Goal: Information Seeking & Learning: Learn about a topic

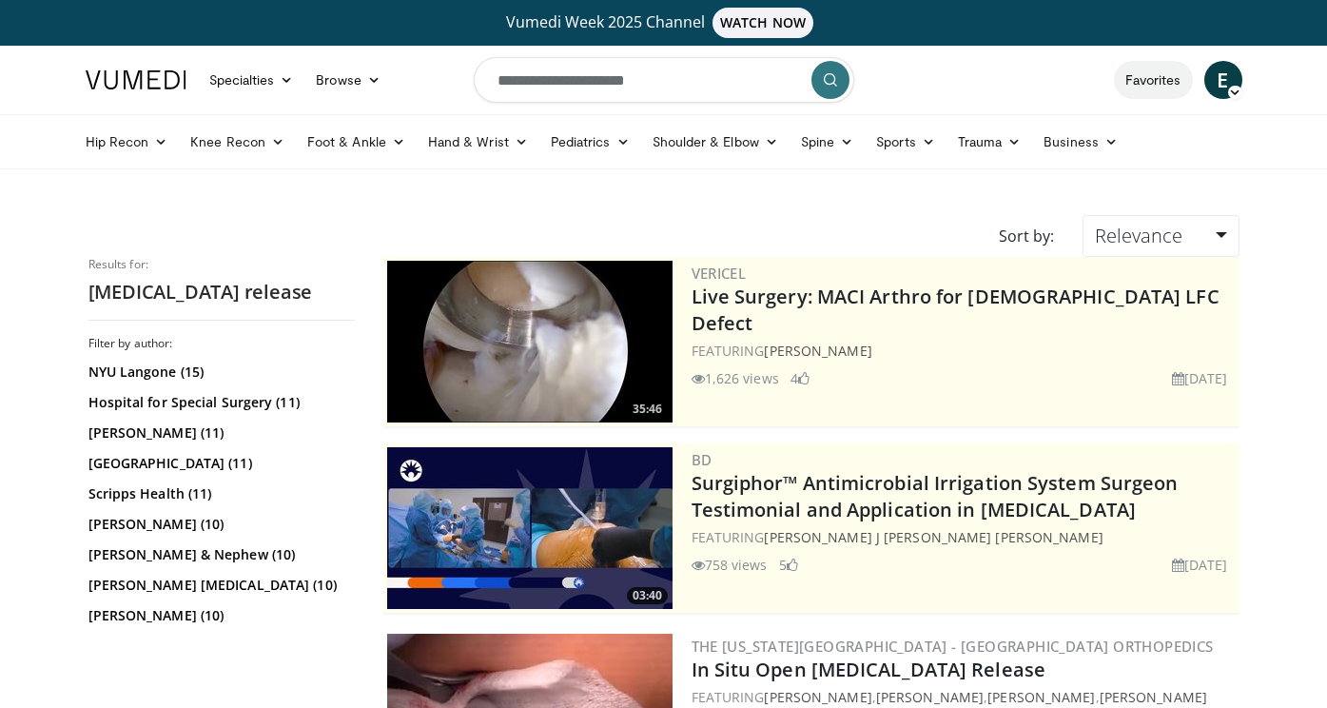
click at [1161, 72] on link "Favorites" at bounding box center [1153, 80] width 79 height 38
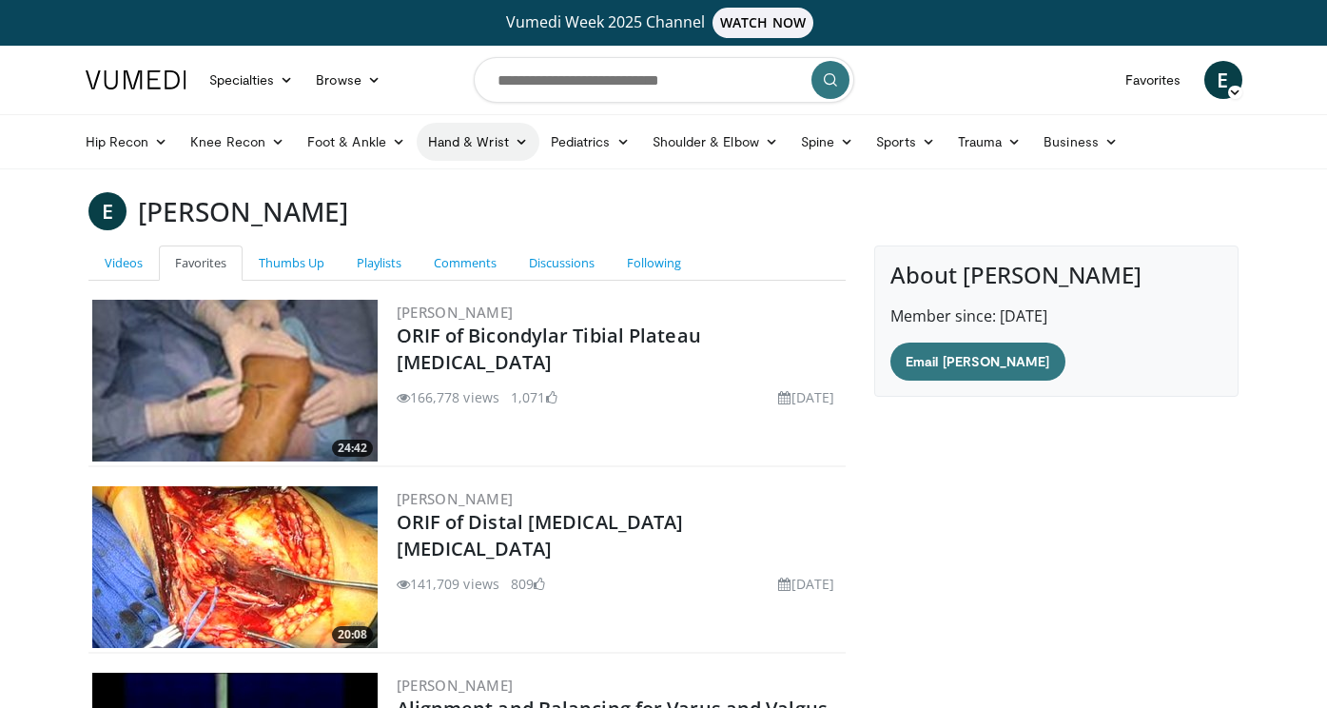
click at [473, 144] on link "Hand & Wrist" at bounding box center [478, 142] width 123 height 38
click at [702, 195] on div "E Elizabeth Ackerman" at bounding box center [664, 211] width 1180 height 38
click at [376, 262] on link "Playlists" at bounding box center [379, 262] width 77 height 35
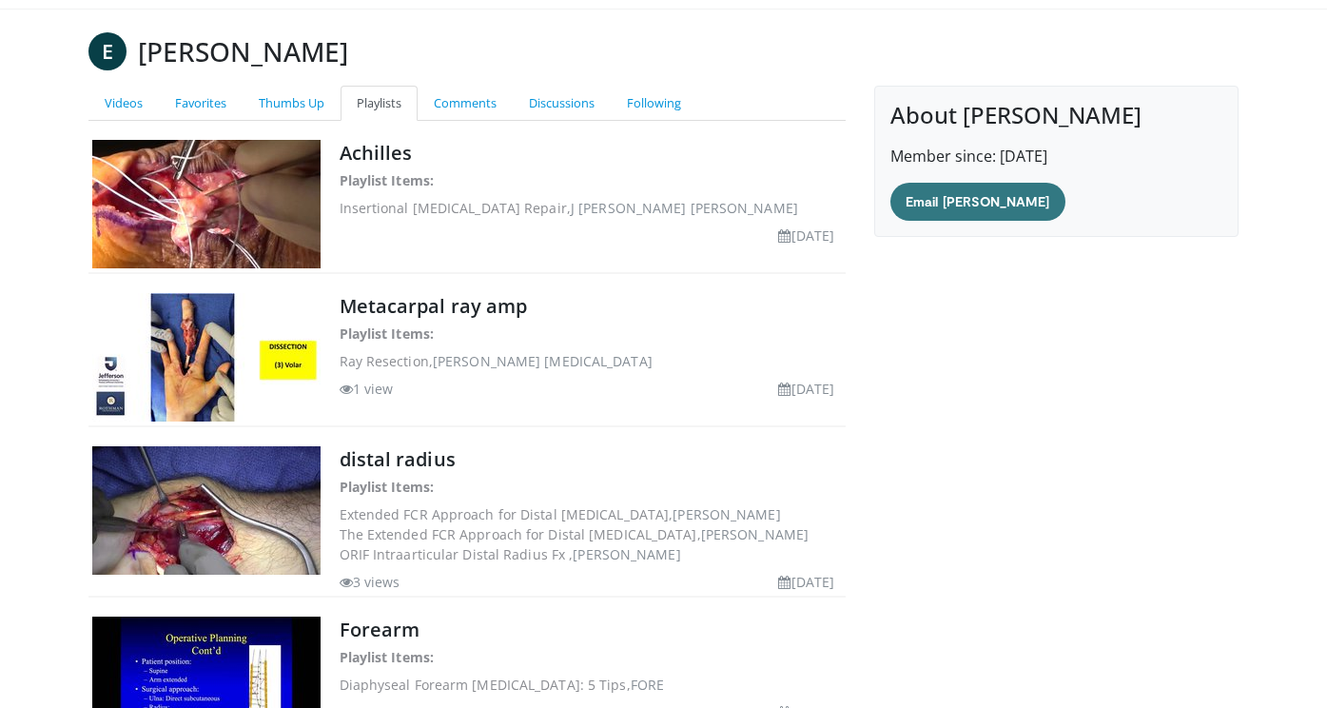
scroll to position [147, 0]
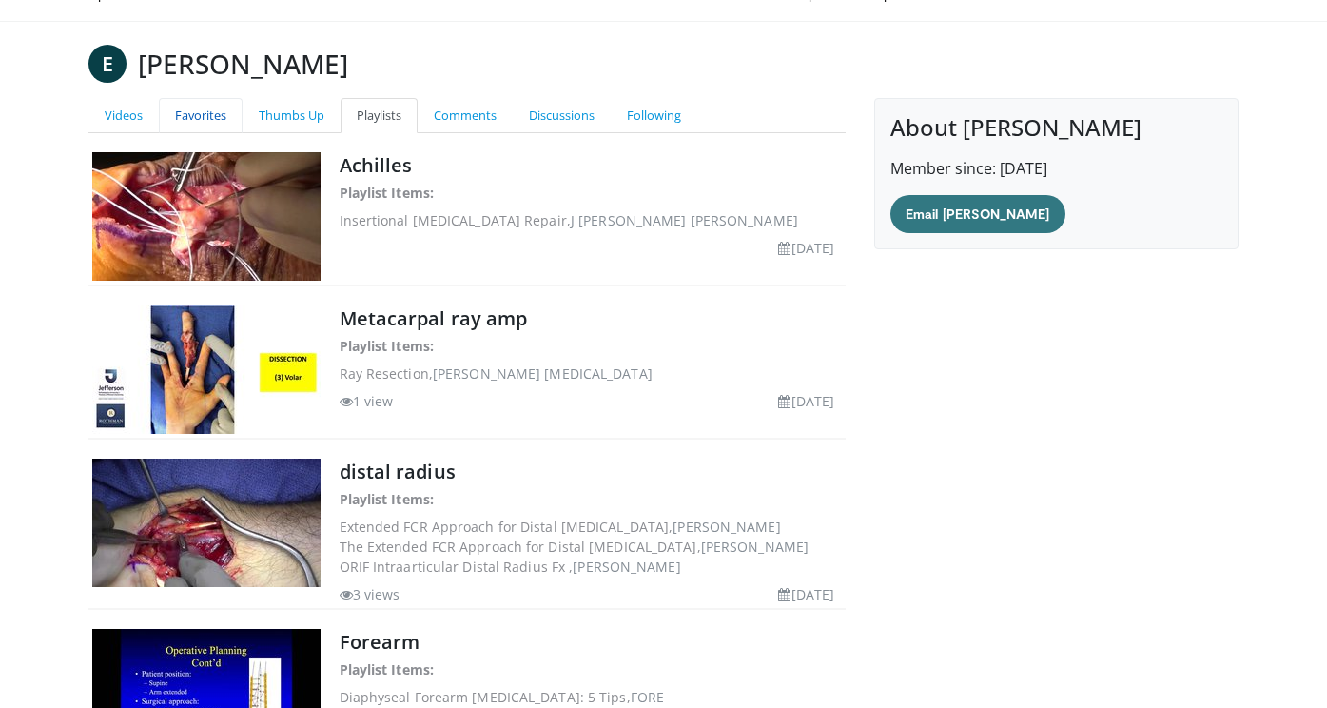
click at [199, 114] on link "Favorites" at bounding box center [201, 115] width 84 height 35
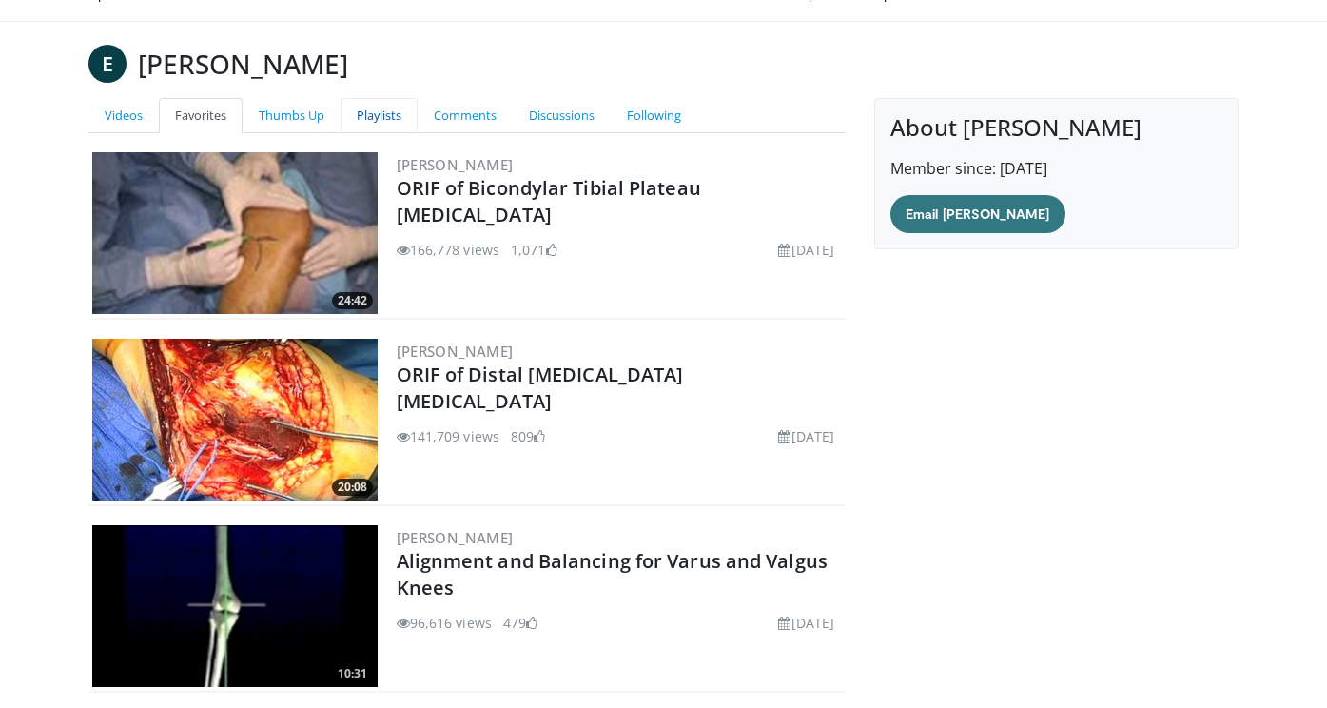
click at [380, 118] on link "Playlists" at bounding box center [379, 115] width 77 height 35
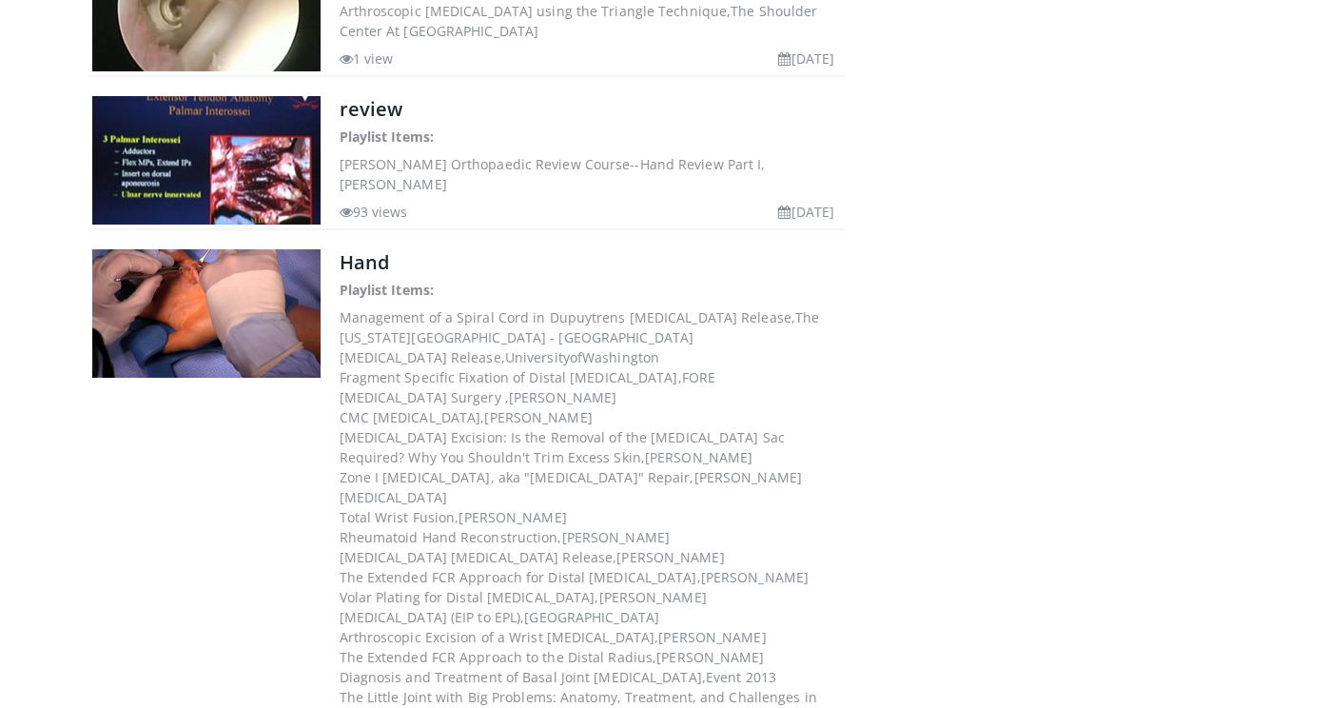
scroll to position [3434, 0]
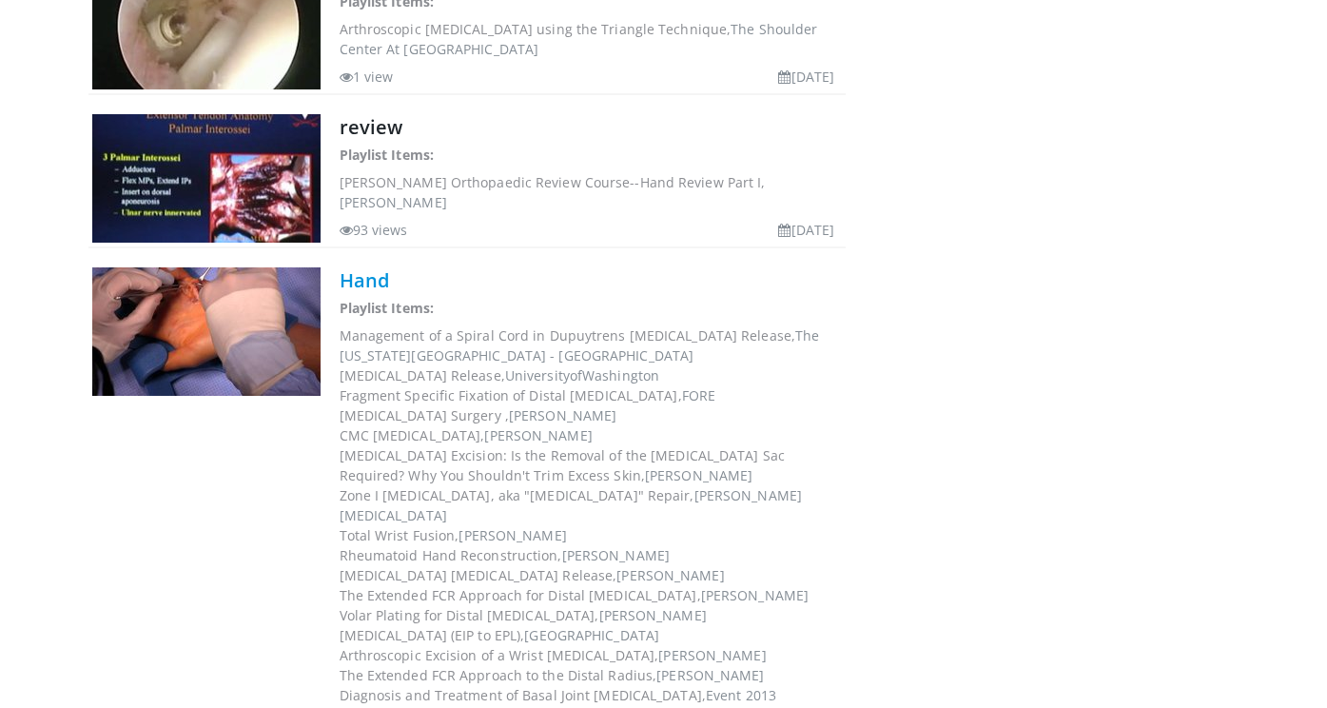
click at [370, 267] on link "Hand" at bounding box center [364, 280] width 49 height 26
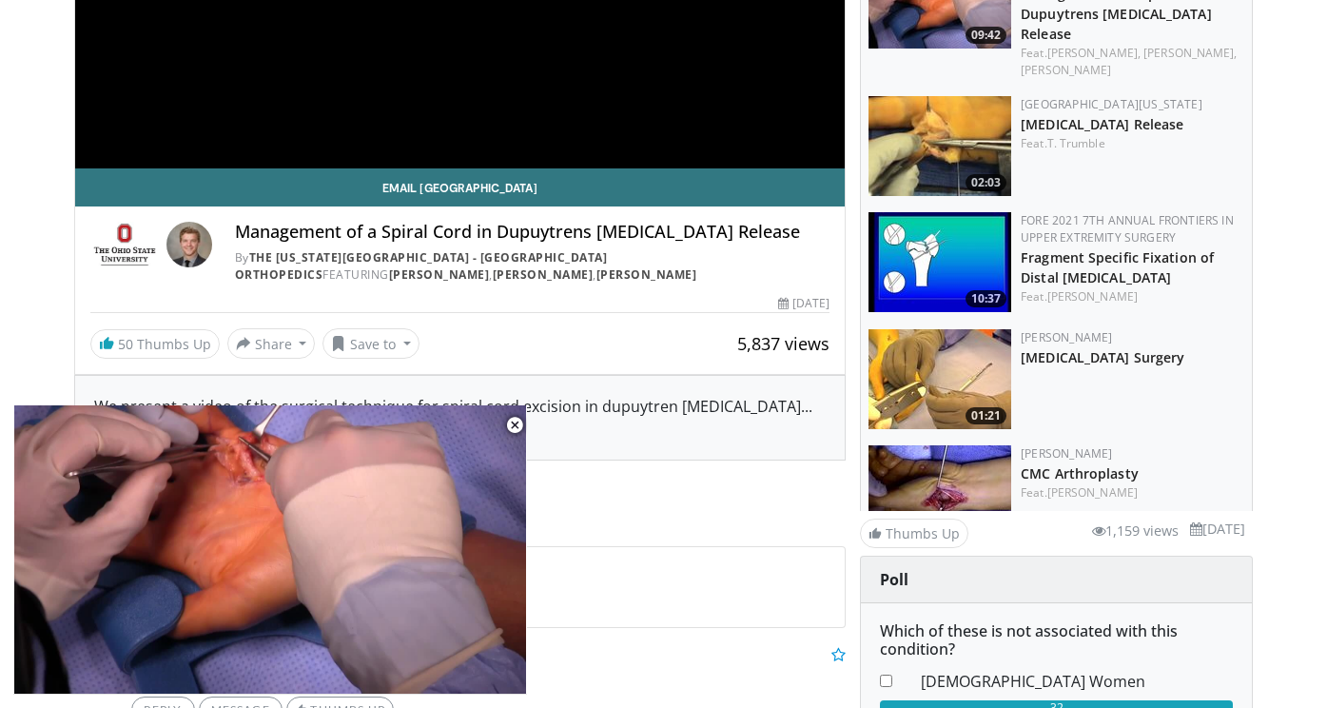
scroll to position [480, 0]
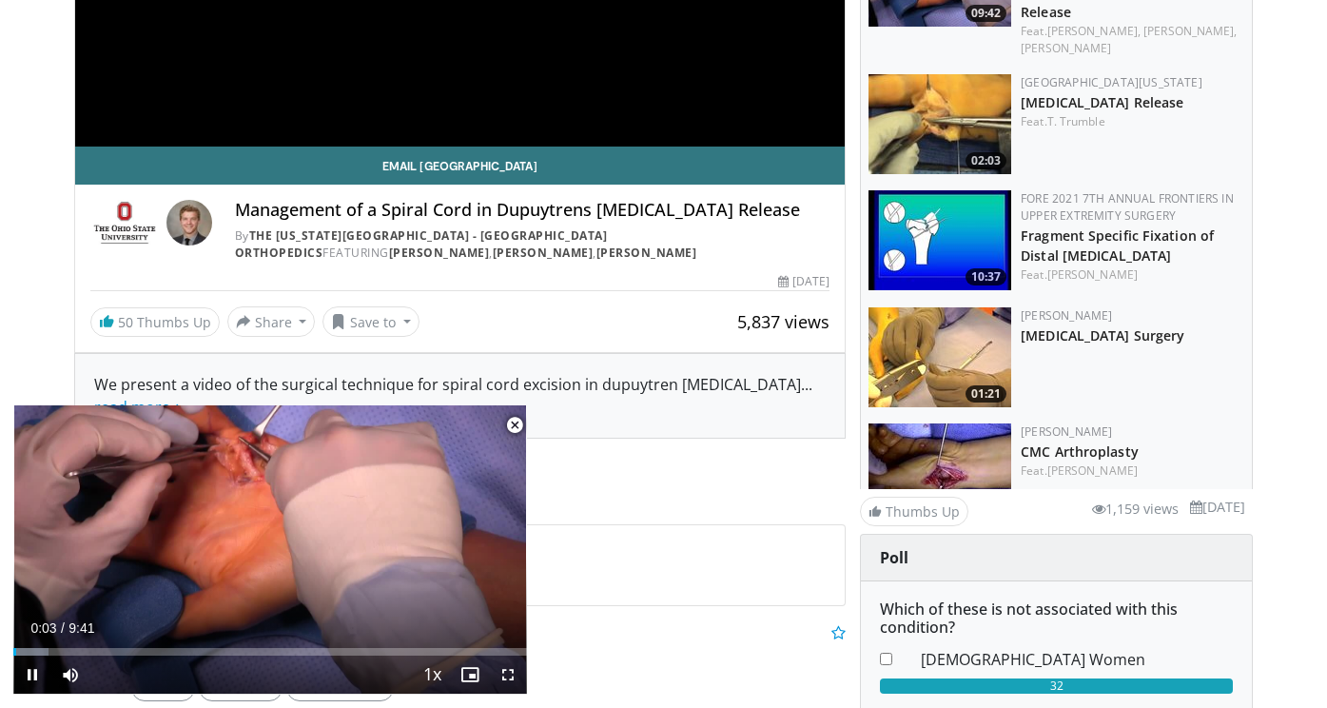
click at [512, 425] on span "Video Player" at bounding box center [515, 425] width 38 height 38
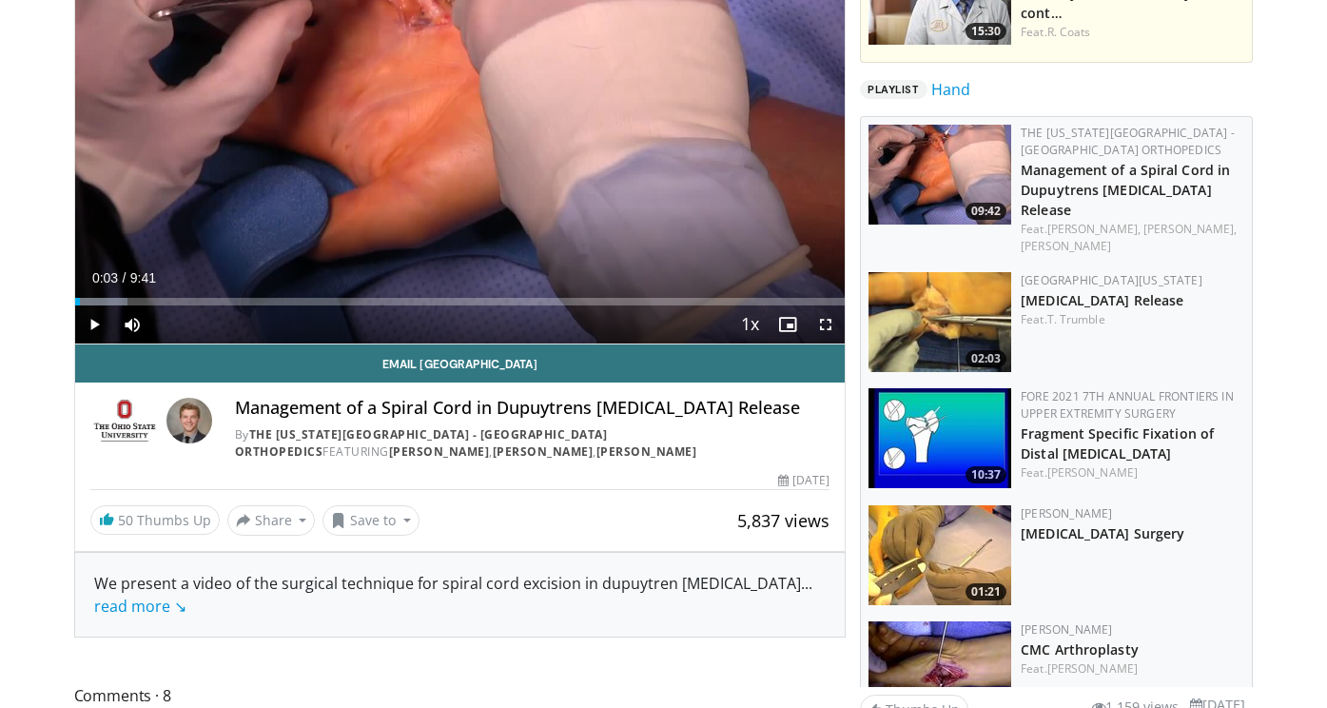
scroll to position [273, 0]
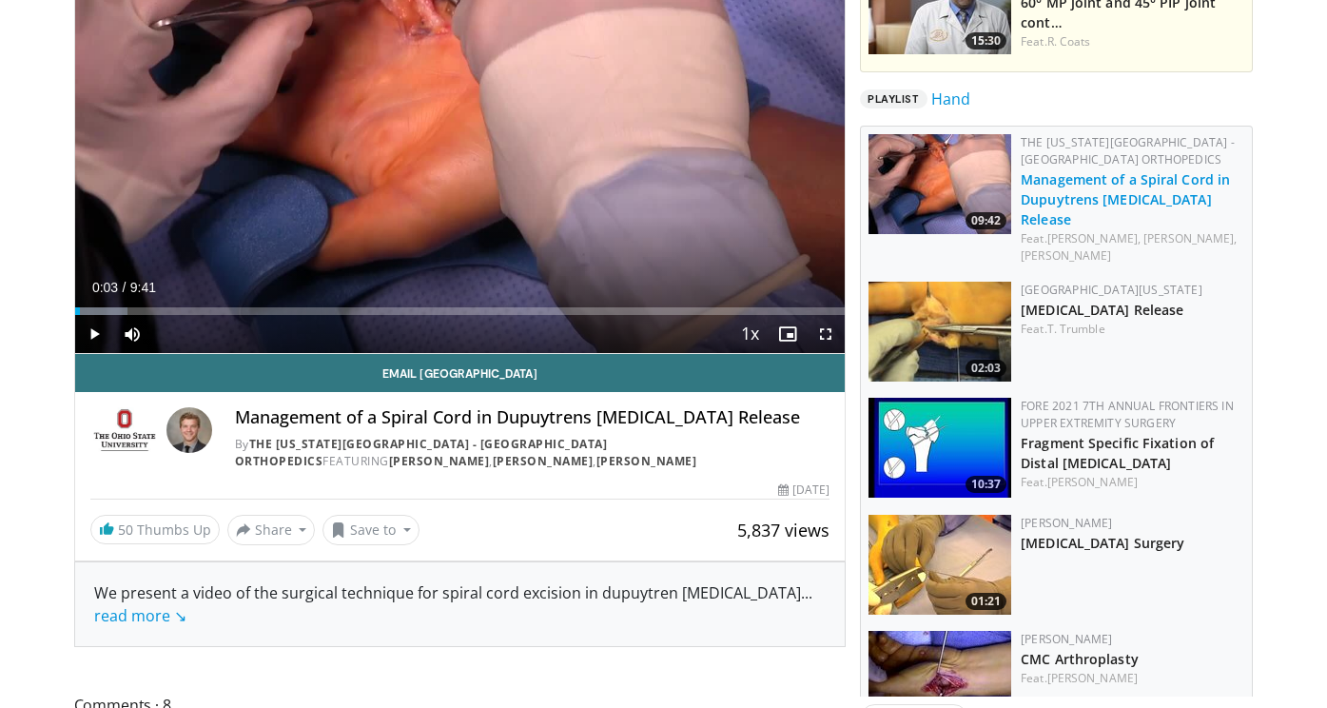
click at [1115, 185] on link "Management of a Spiral Cord in Dupuytrens [MEDICAL_DATA] Release" at bounding box center [1125, 199] width 209 height 58
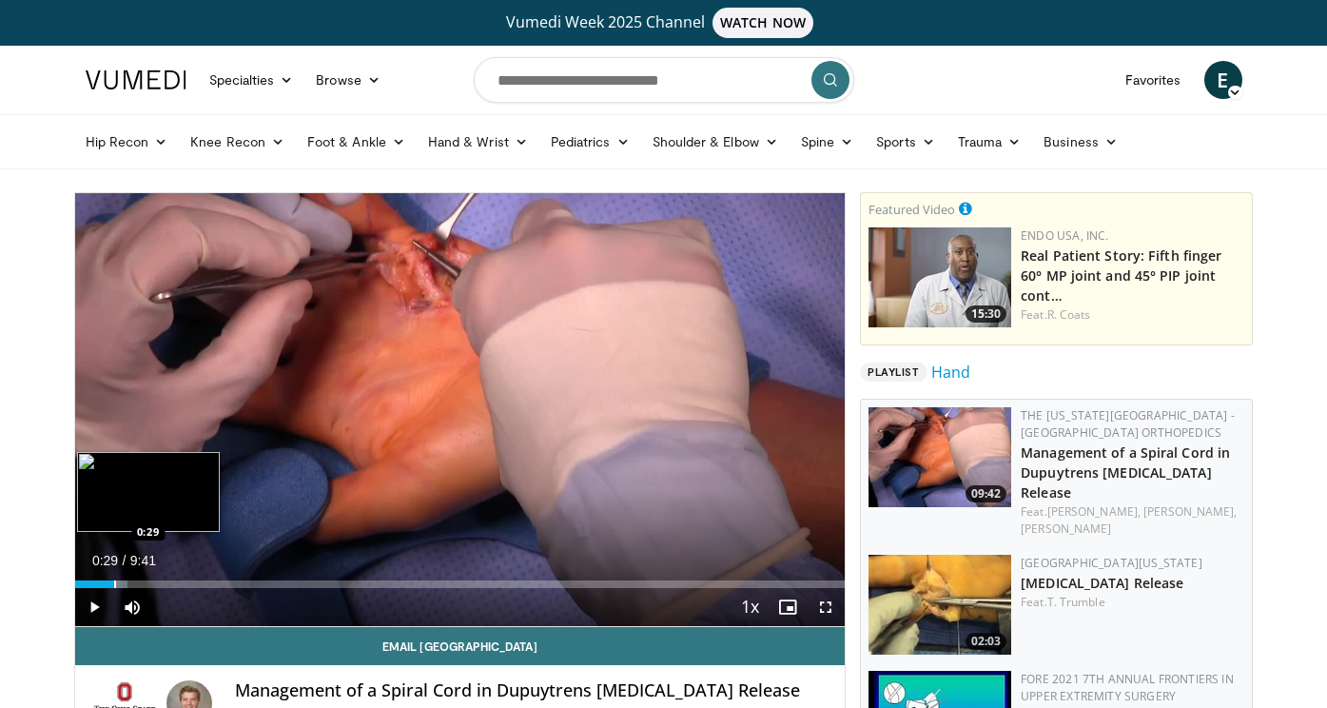
click at [114, 585] on div "Progress Bar" at bounding box center [115, 584] width 2 height 8
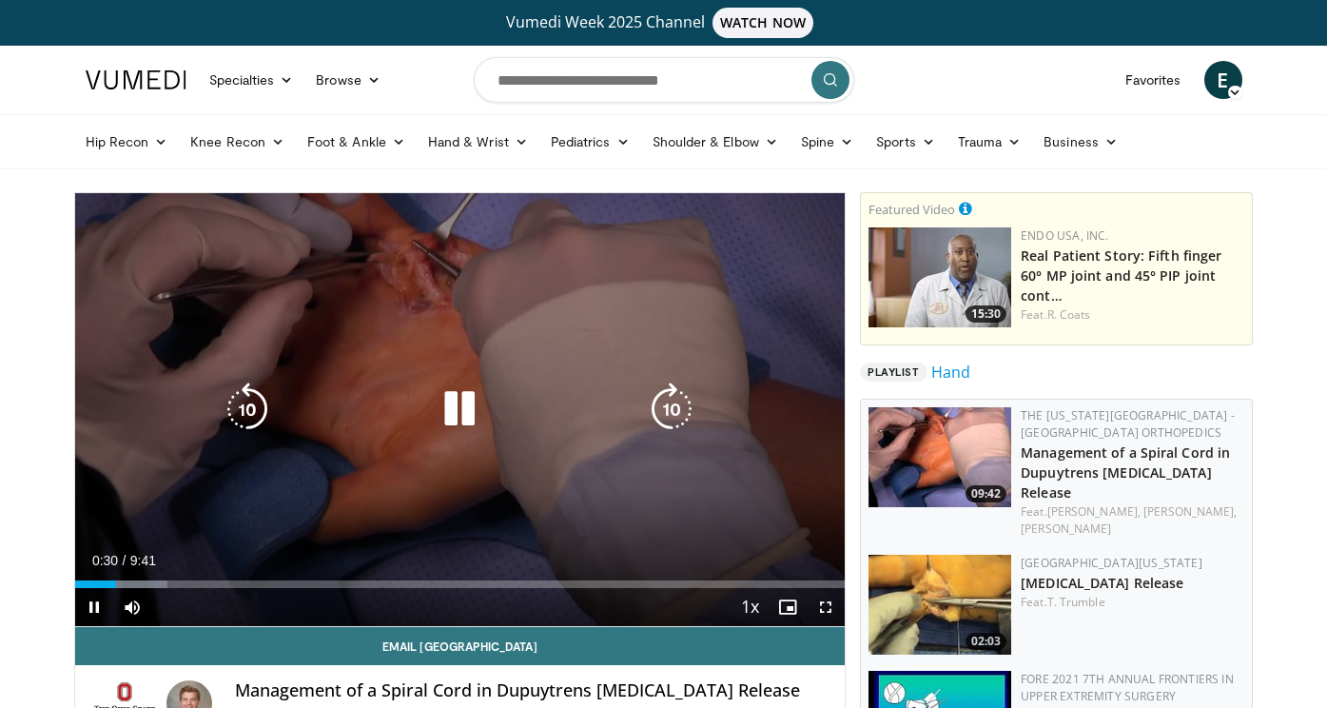
click at [0, 0] on div "Progress Bar" at bounding box center [0, 0] width 0 height 0
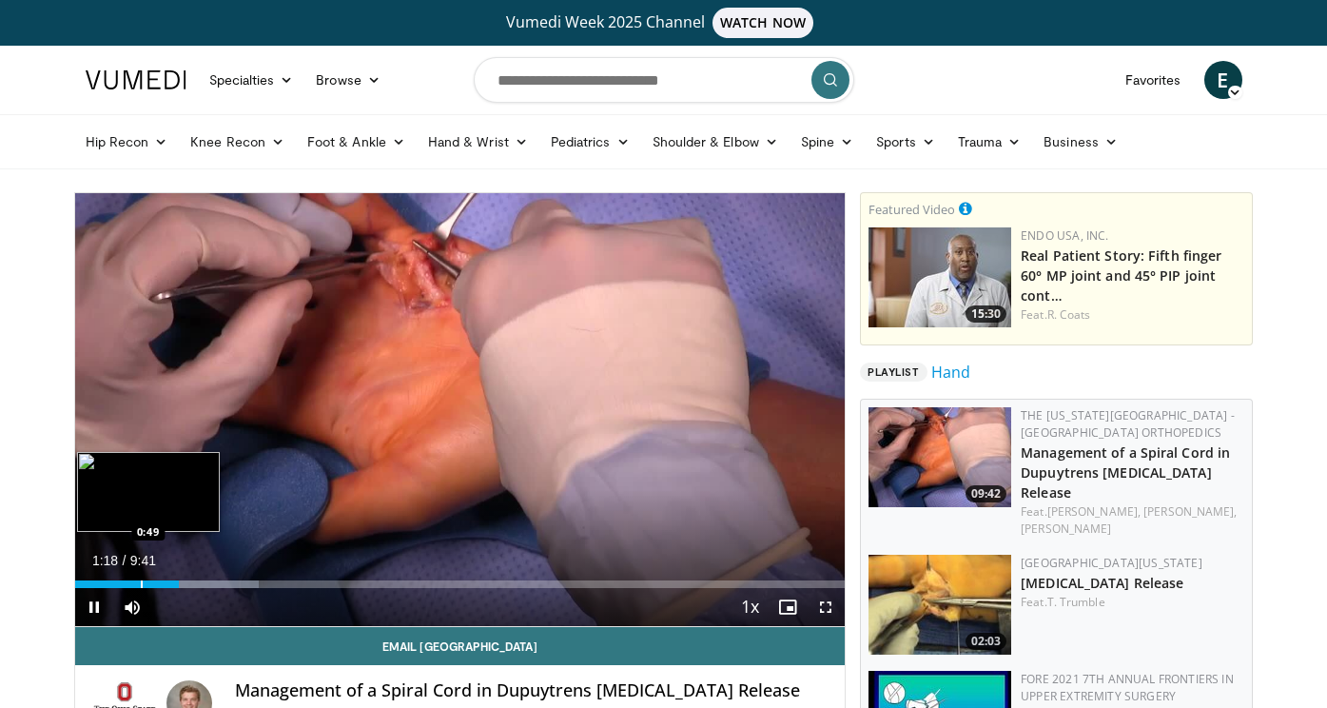
click at [141, 580] on div "Progress Bar" at bounding box center [142, 584] width 2 height 8
click at [825, 604] on span "Video Player" at bounding box center [826, 607] width 38 height 38
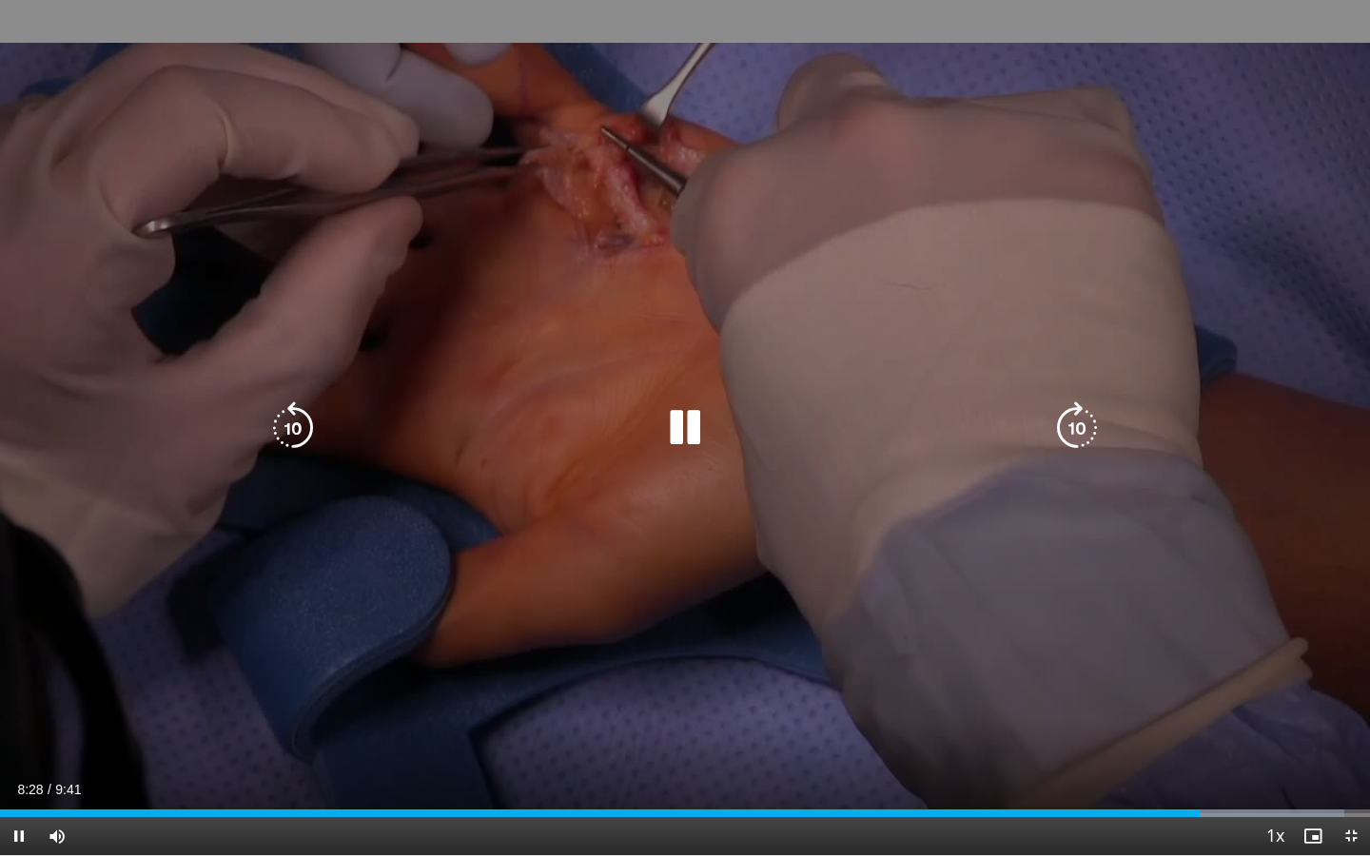
click at [683, 429] on icon "Video Player" at bounding box center [684, 427] width 53 height 53
click at [683, 433] on icon "Video Player" at bounding box center [684, 427] width 53 height 53
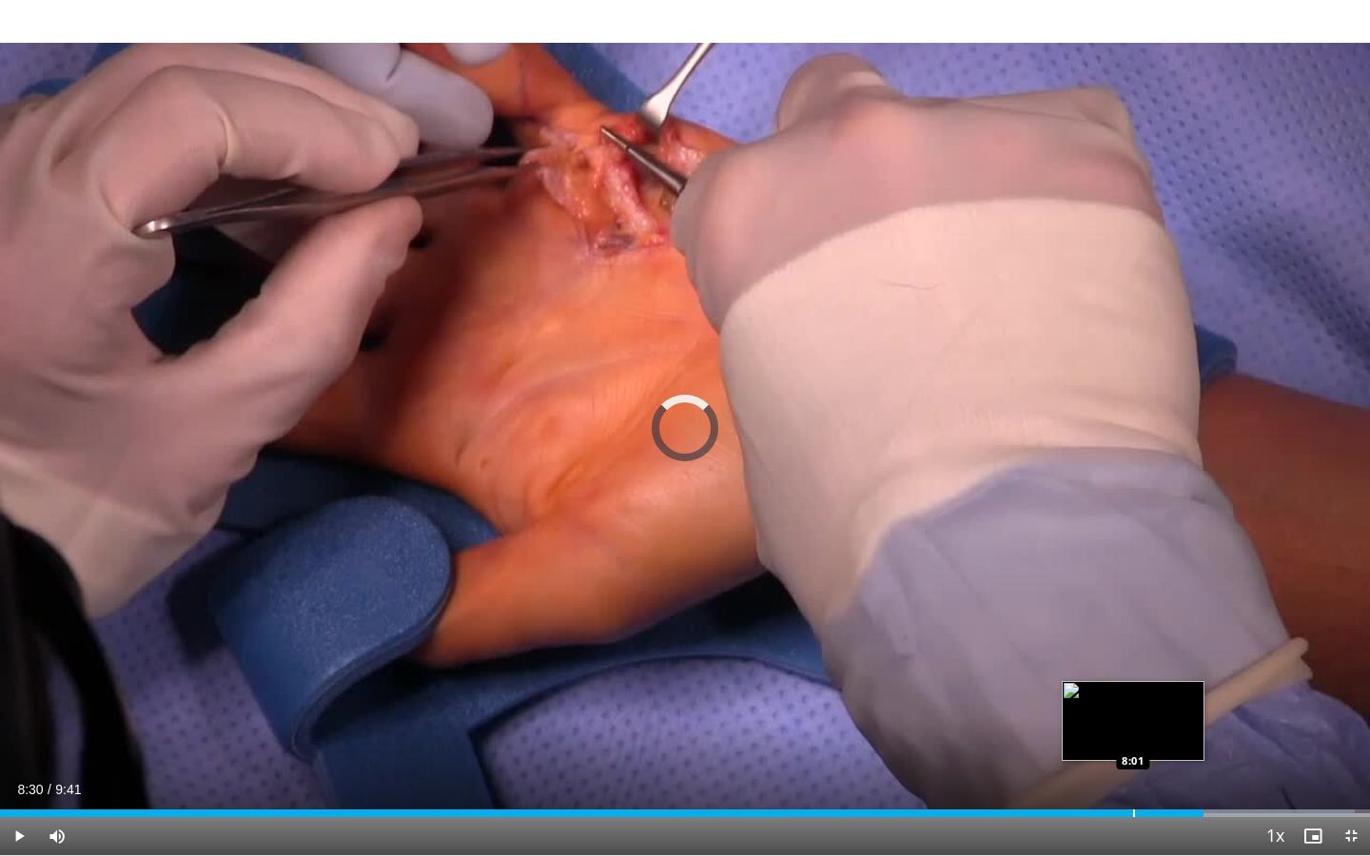
click at [1133, 707] on div "Progress Bar" at bounding box center [1134, 813] width 2 height 8
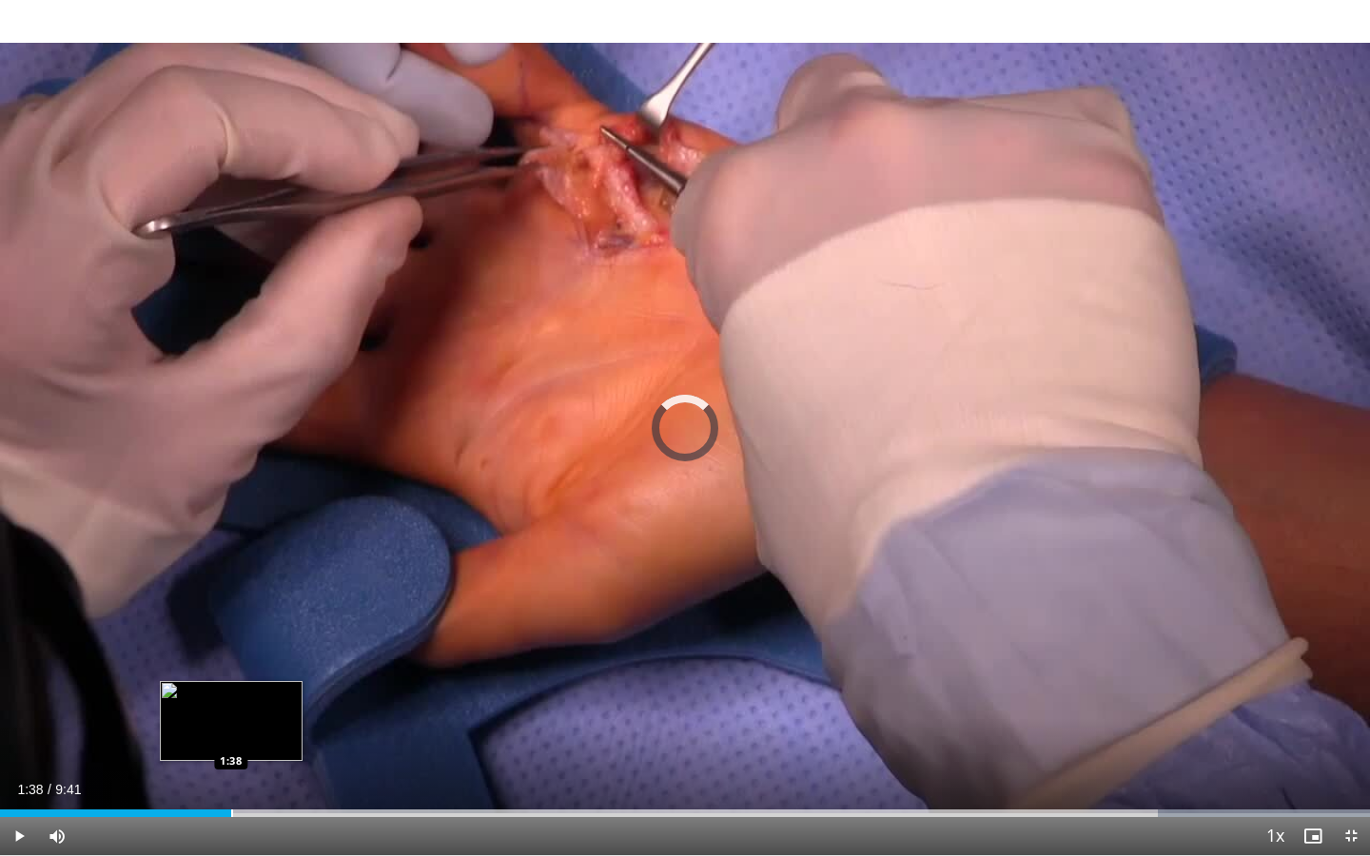
click at [231, 707] on div "Loaded : 100.00% 8:46 1:38" at bounding box center [685, 808] width 1370 height 18
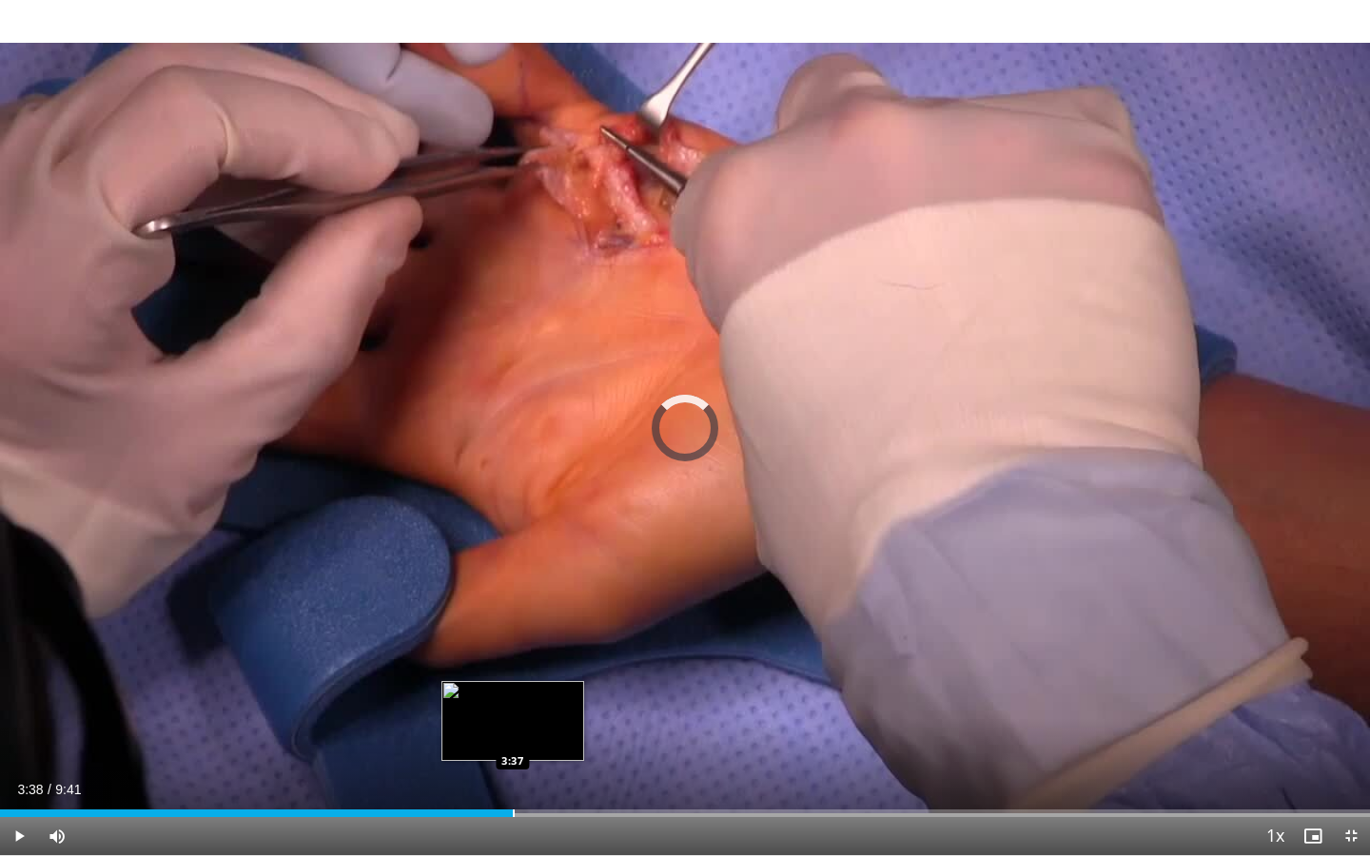
click at [513, 707] on div "Loaded : 30.69% 1:51 3:37" at bounding box center [685, 808] width 1370 height 18
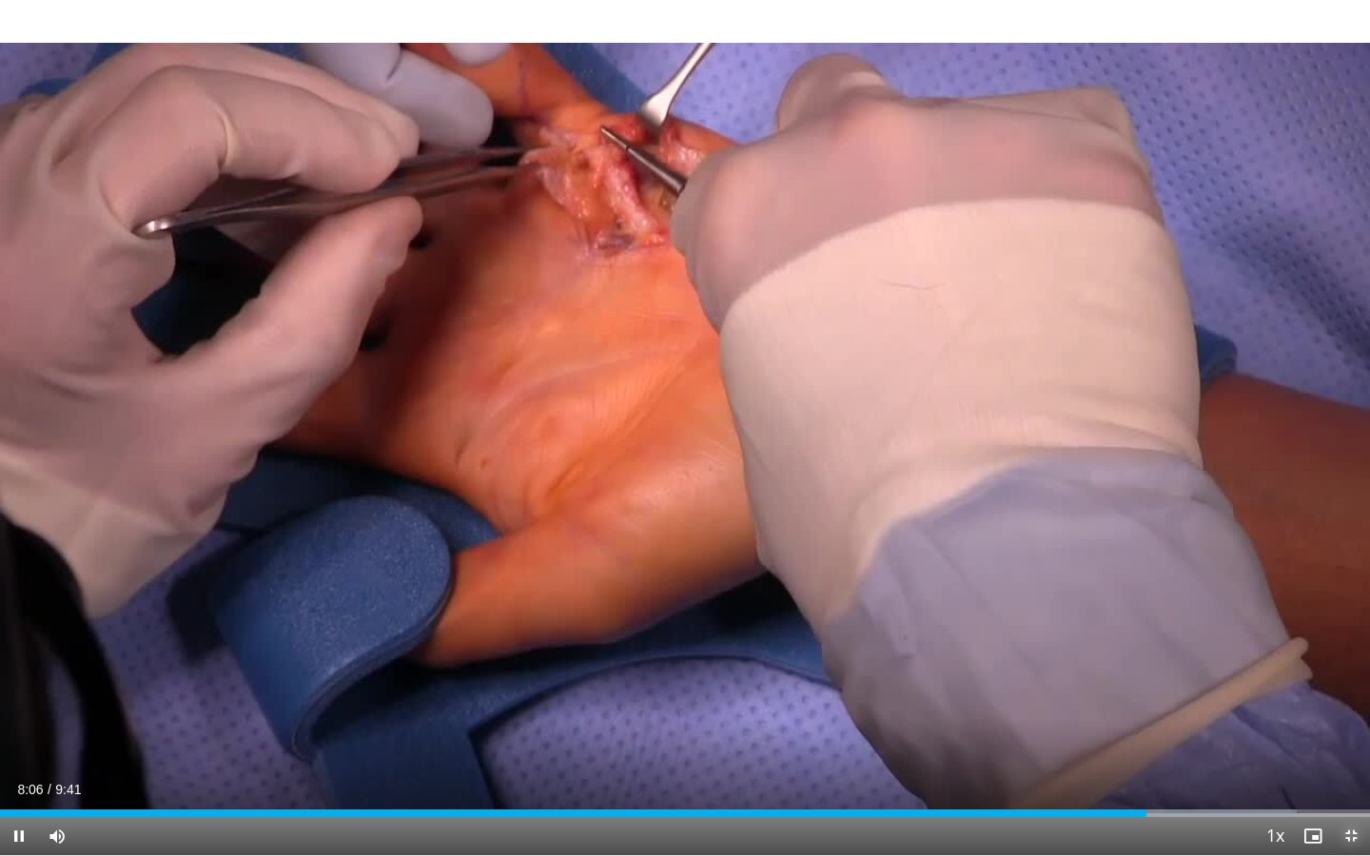
click at [1326, 707] on span "Video Player" at bounding box center [1351, 836] width 38 height 38
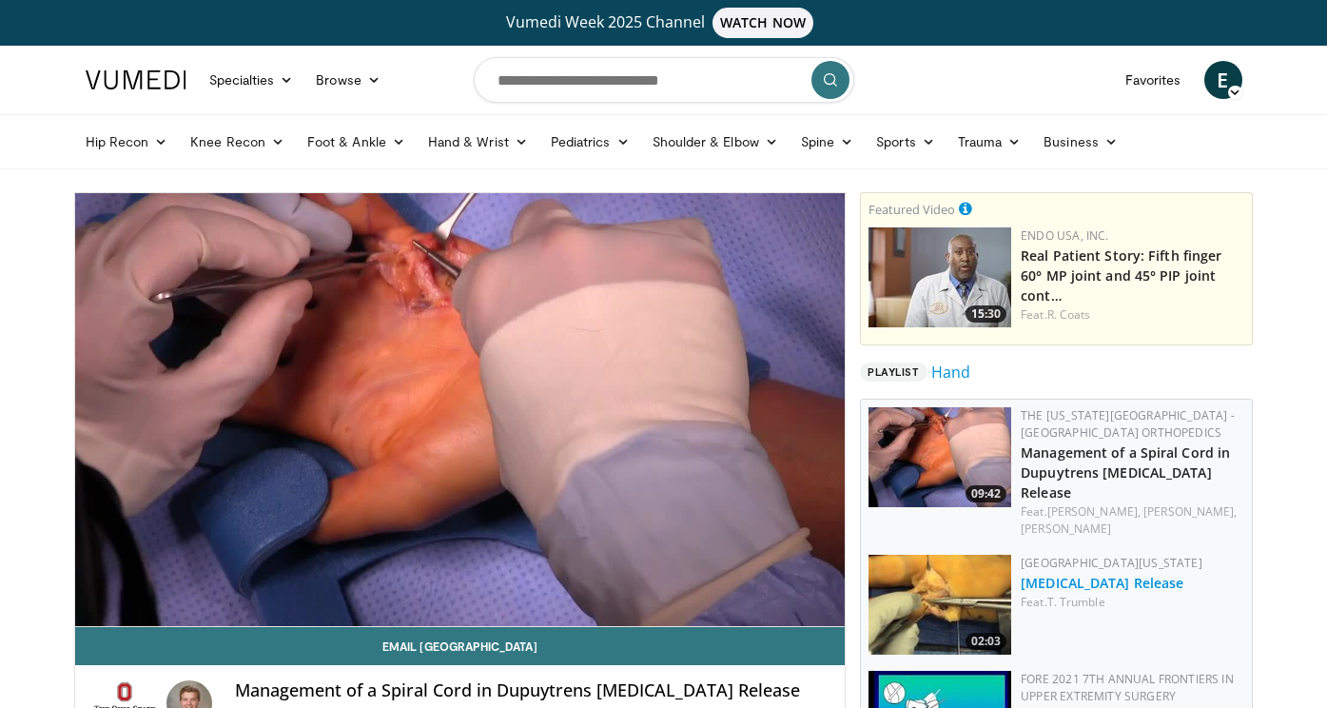
click at [1102, 574] on link "[MEDICAL_DATA] Release" at bounding box center [1102, 583] width 163 height 18
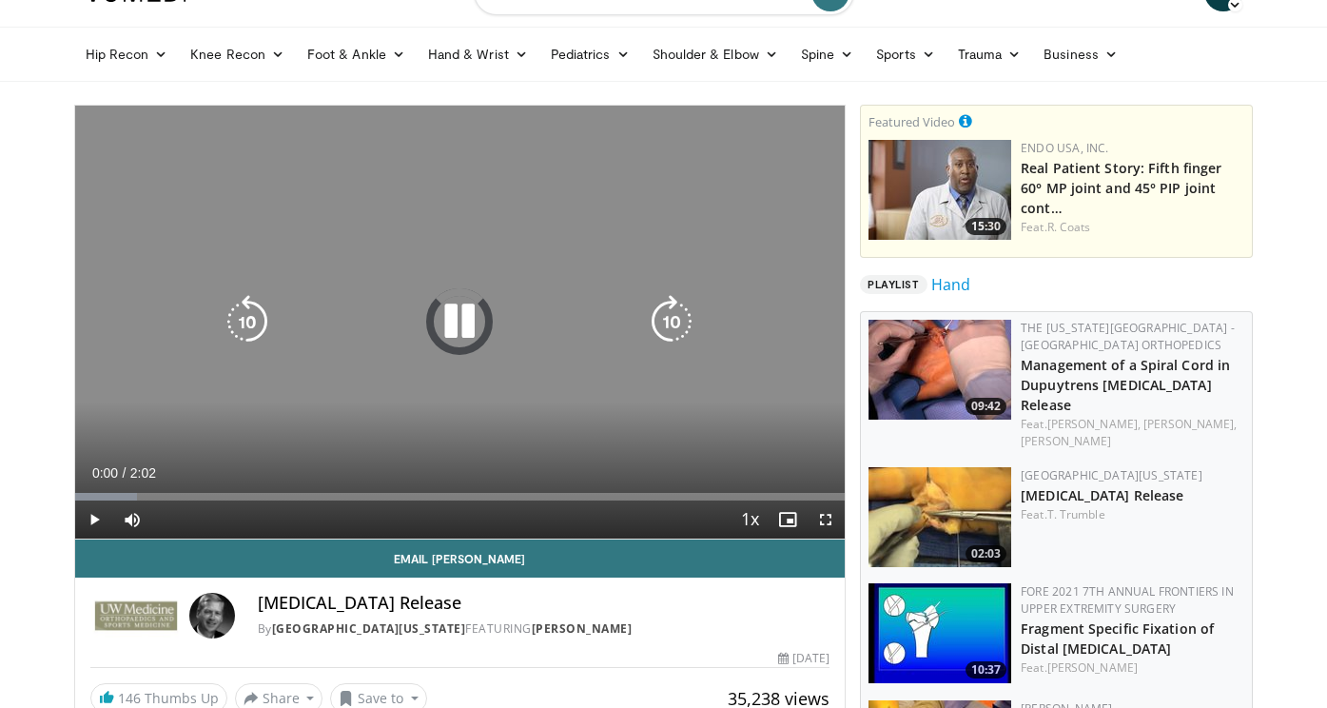
scroll to position [93, 0]
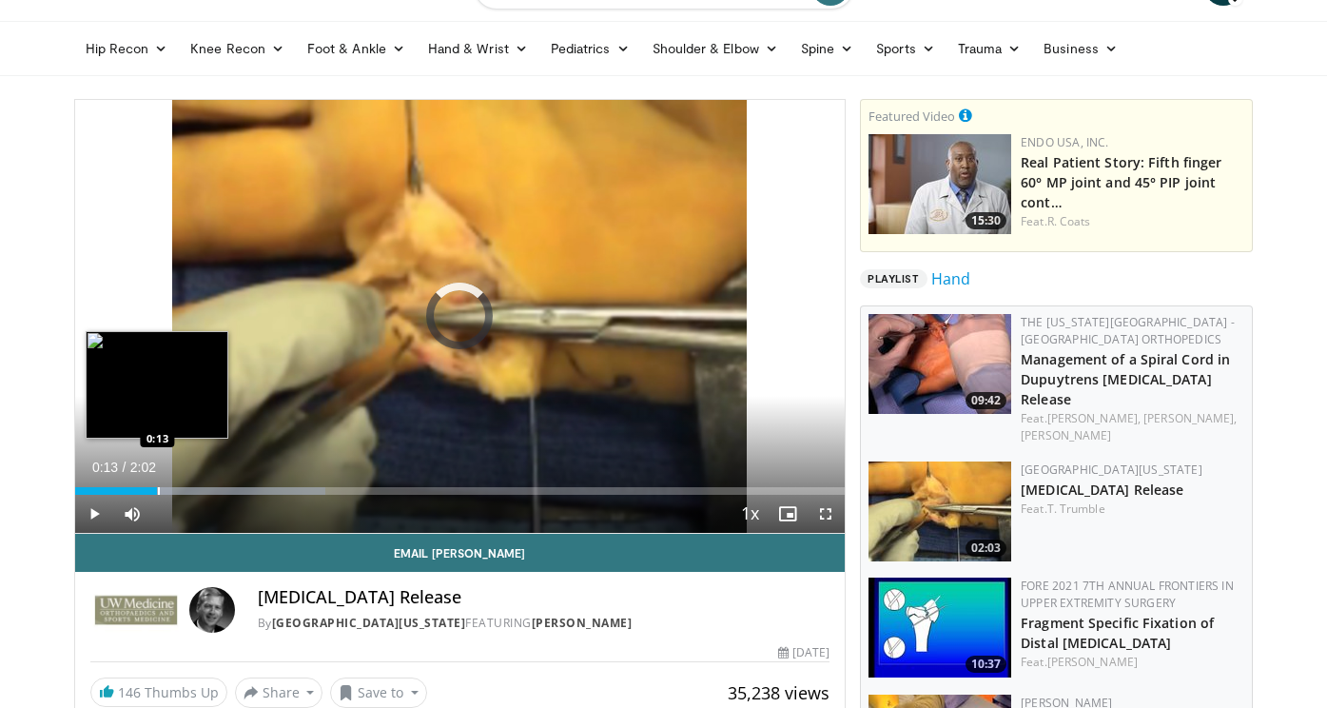
click at [158, 492] on div "Progress Bar" at bounding box center [159, 491] width 2 height 8
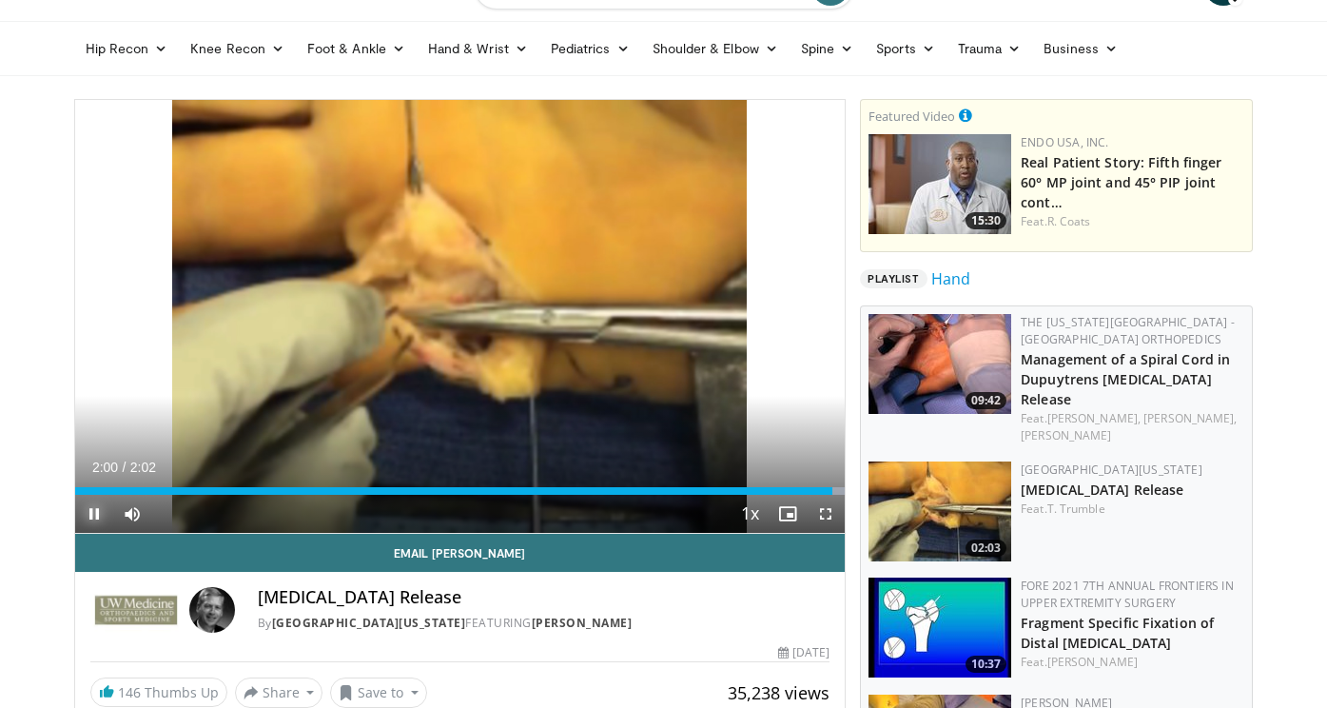
click at [90, 505] on span "Video Player" at bounding box center [94, 514] width 38 height 38
click at [1119, 353] on link "Management of a Spiral Cord in Dupuytrens [MEDICAL_DATA] Release" at bounding box center [1125, 379] width 209 height 58
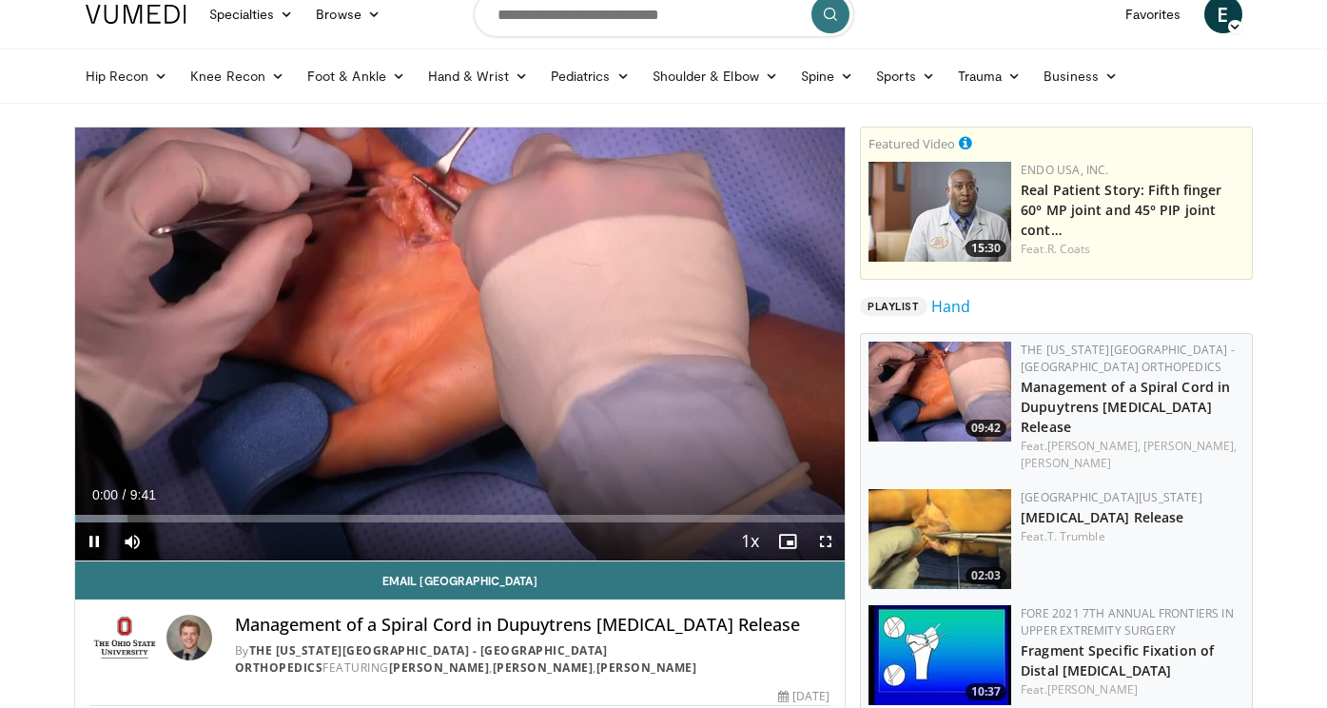
scroll to position [80, 0]
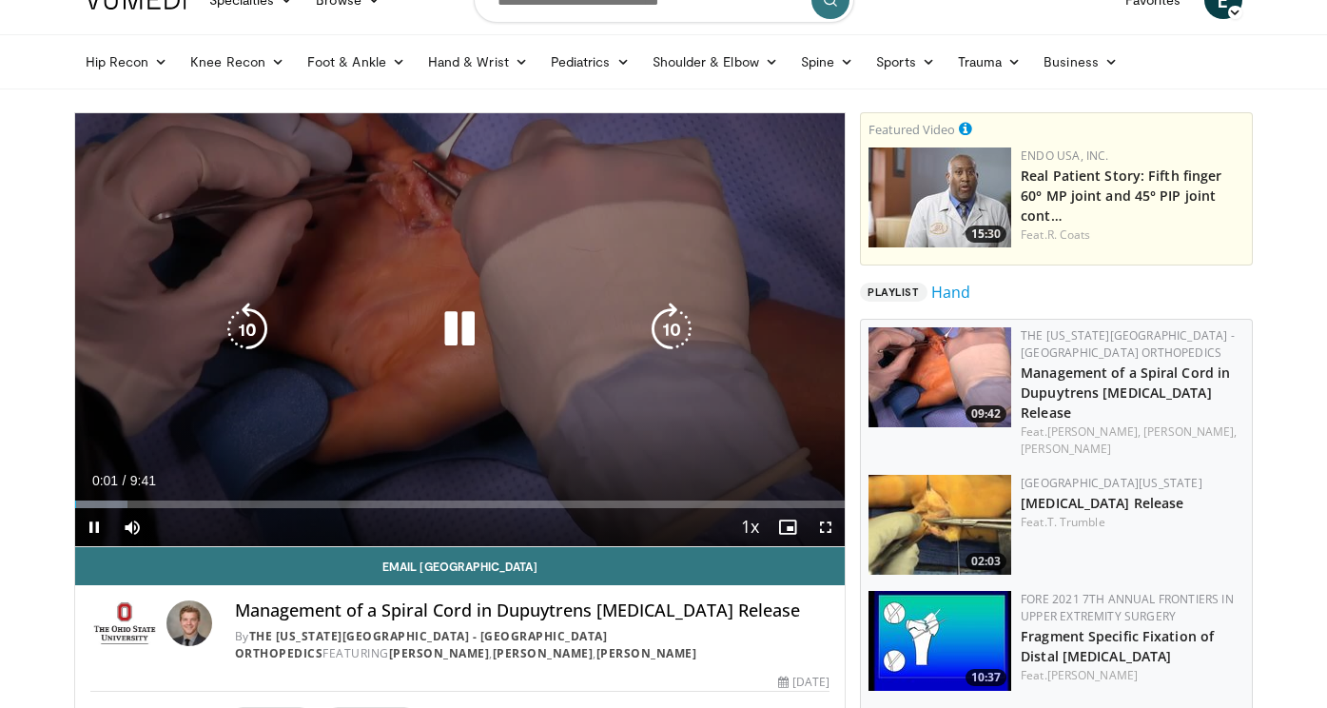
click at [462, 327] on icon "Video Player" at bounding box center [459, 328] width 53 height 53
